Goal: Find contact information: Find contact information

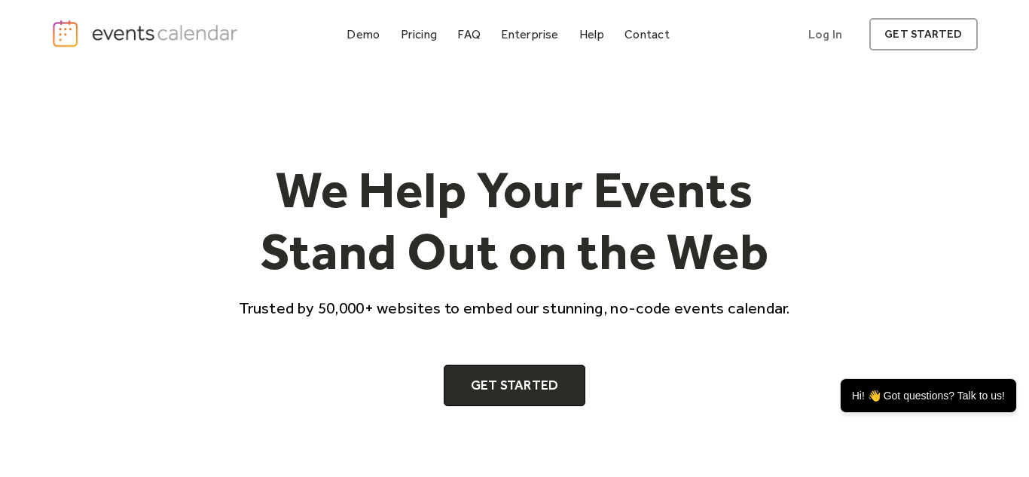
click at [146, 17] on div "Demo Pricing FAQ Enterprise Help Contact Log In Get Started Log In get started" at bounding box center [514, 34] width 1029 height 69
click at [932, 391] on div "Hi! 👋 Got questions? Talk to us!" at bounding box center [928, 395] width 177 height 35
click at [649, 35] on div "Contact" at bounding box center [646, 34] width 45 height 8
